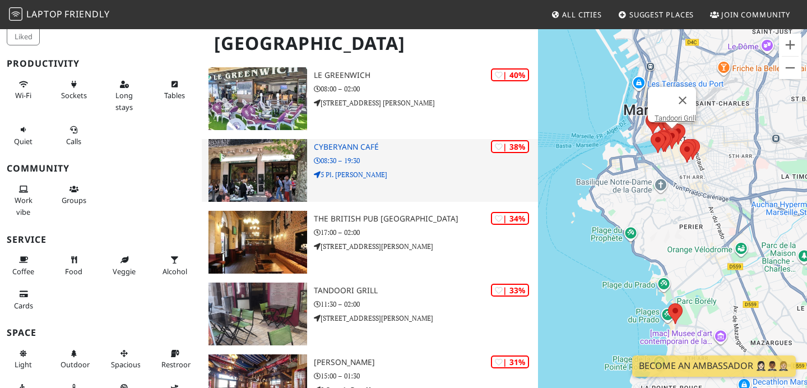
scroll to position [575, 0]
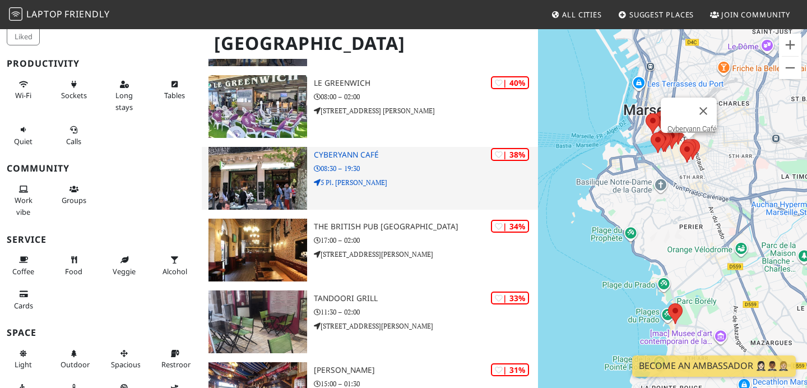
click at [344, 159] on h3 "Cyberyann Café" at bounding box center [426, 155] width 224 height 10
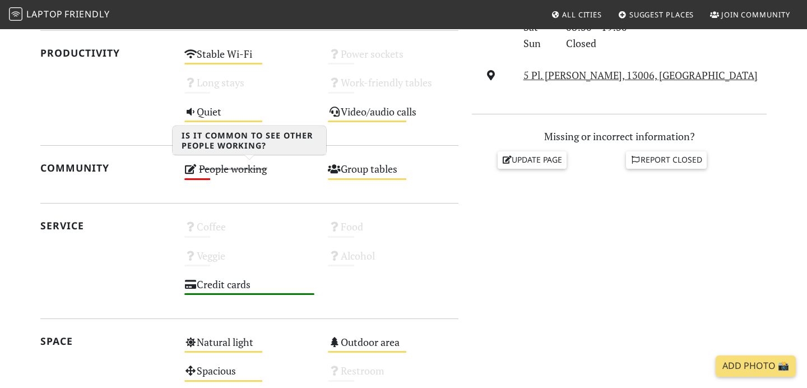
scroll to position [419, 0]
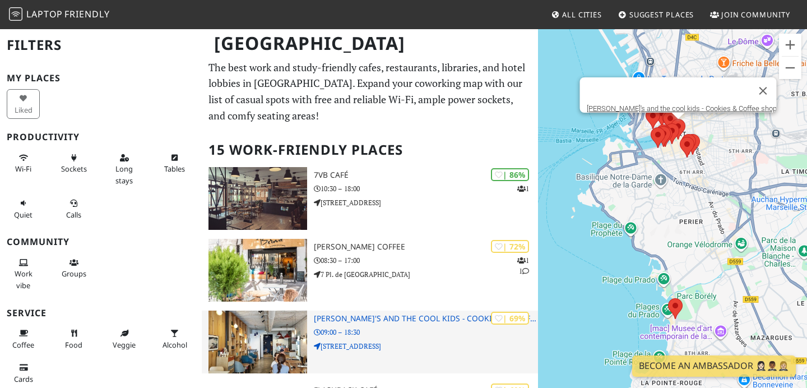
click at [437, 321] on h3 "[PERSON_NAME]'s and the cool kids - Cookies & Coffee shop" at bounding box center [426, 319] width 224 height 10
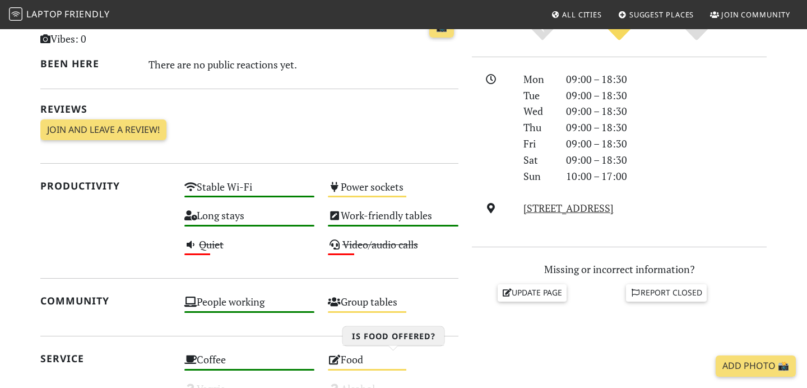
scroll to position [221, 0]
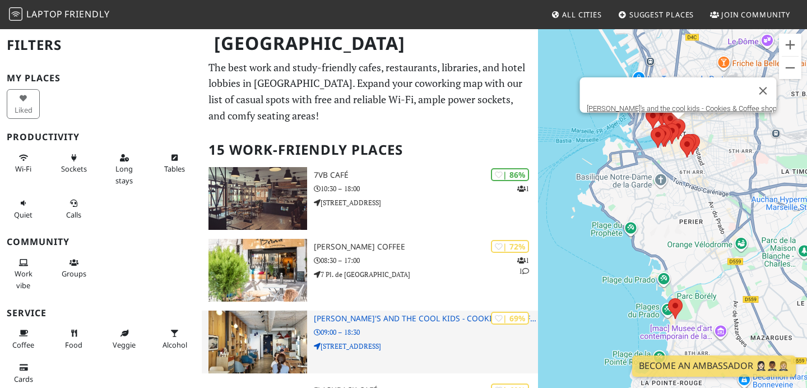
click at [472, 318] on h3 "[PERSON_NAME]'s and the cool kids - Cookies & Coffee shop" at bounding box center [426, 319] width 224 height 10
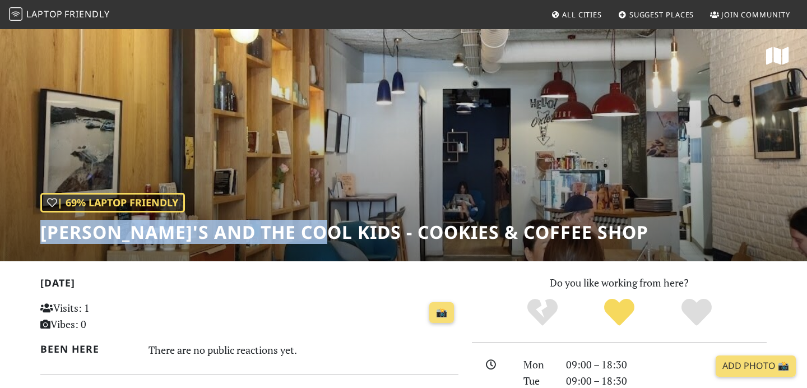
drag, startPoint x: 40, startPoint y: 234, endPoint x: 311, endPoint y: 241, distance: 270.8
click at [311, 241] on h1 "[PERSON_NAME]'s and the cool kids - Cookies & Coffee shop" at bounding box center [344, 231] width 608 height 21
copy h1 "Emilie's and the cool kids"
